Goal: Task Accomplishment & Management: Complete application form

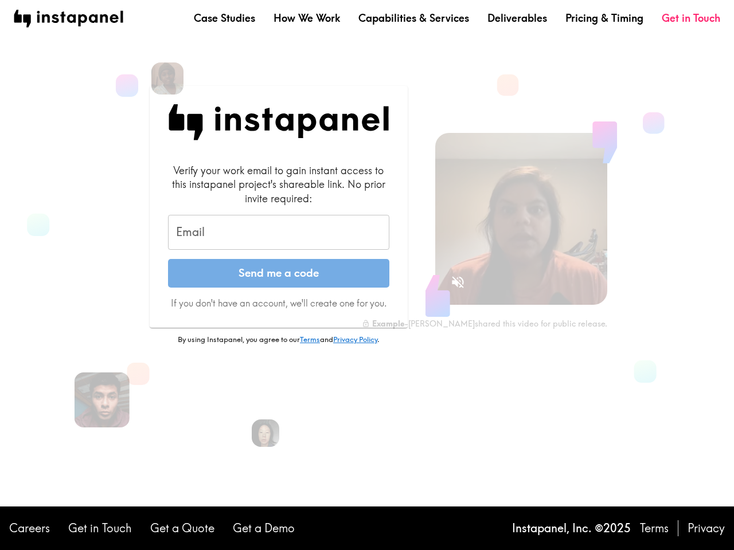
click at [367, 275] on button "Send me a code" at bounding box center [278, 273] width 221 height 29
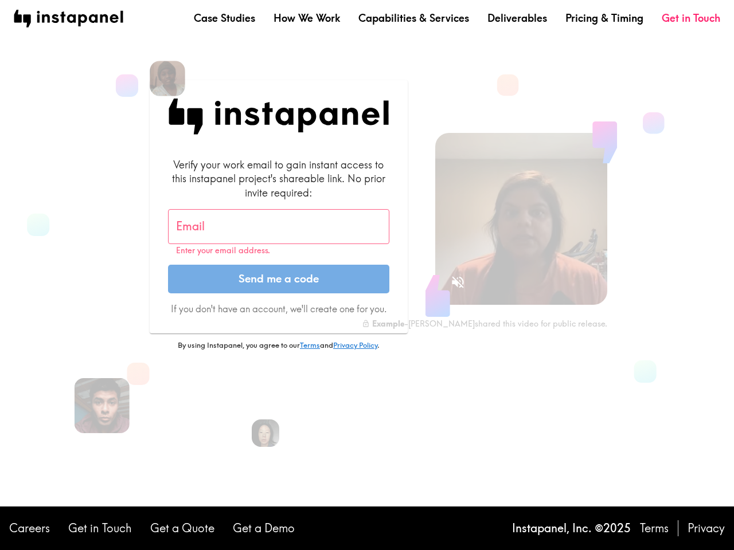
click at [167, 79] on img at bounding box center [168, 79] width 36 height 36
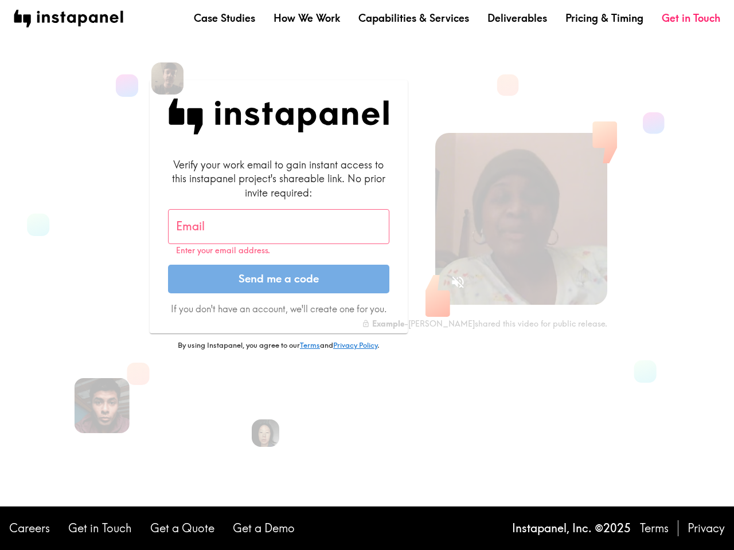
click at [279, 233] on input "Email" at bounding box center [278, 227] width 221 height 36
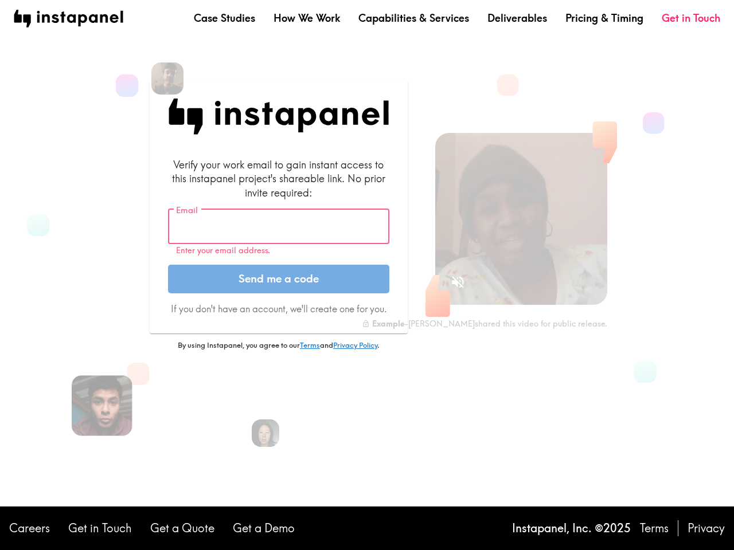
click at [102, 400] on img at bounding box center [102, 405] width 61 height 61
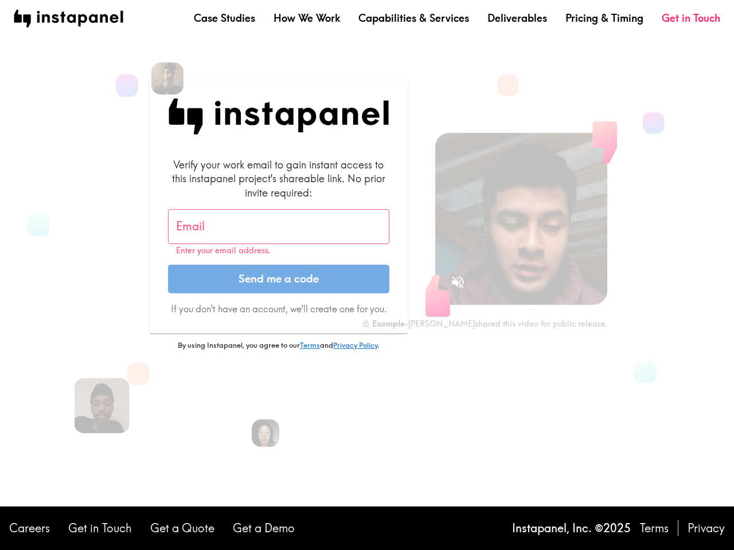
click at [457, 282] on icon "Sound is off" at bounding box center [458, 282] width 12 height 12
click at [521, 219] on video at bounding box center [521, 219] width 172 height 172
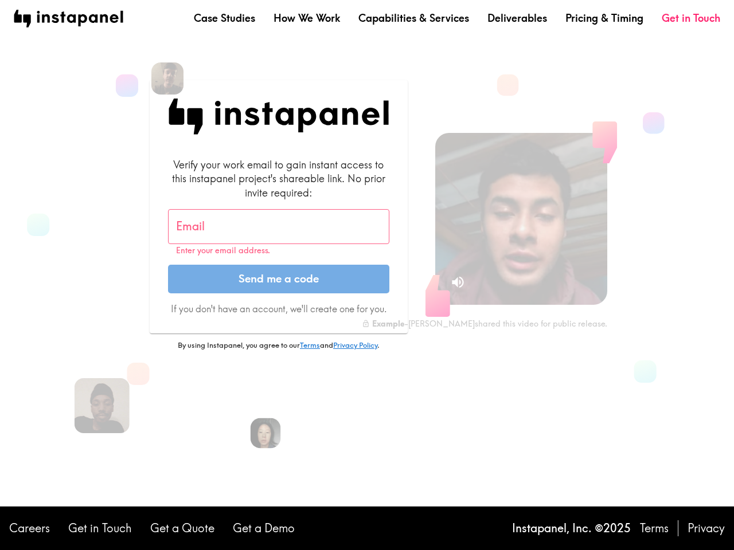
click at [265, 433] on img at bounding box center [266, 433] width 30 height 30
